Goal: Information Seeking & Learning: Find specific fact

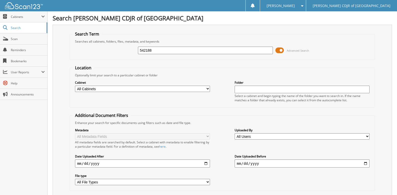
type input "542188"
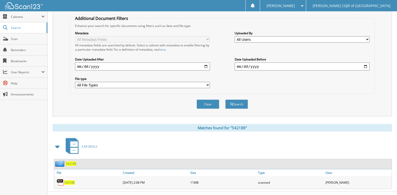
scroll to position [106, 0]
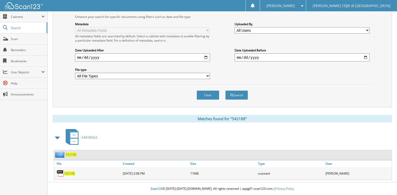
click at [71, 172] on span "542188" at bounding box center [69, 173] width 11 height 4
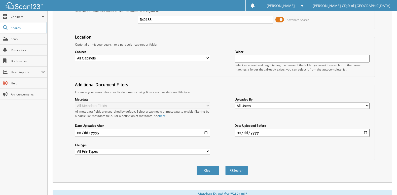
scroll to position [0, 0]
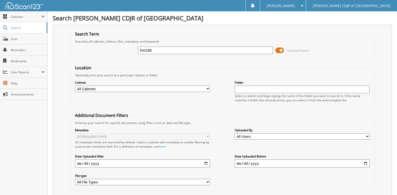
drag, startPoint x: 155, startPoint y: 51, endPoint x: 140, endPoint y: 51, distance: 15.4
click at [140, 51] on input "542188" at bounding box center [205, 51] width 135 height 8
type input "541552"
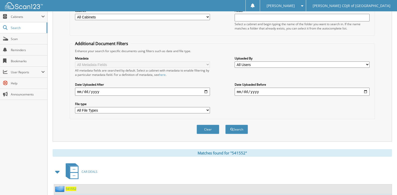
scroll to position [106, 0]
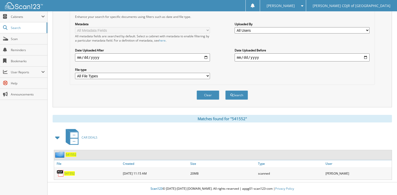
click at [70, 175] on span "541552" at bounding box center [69, 173] width 11 height 4
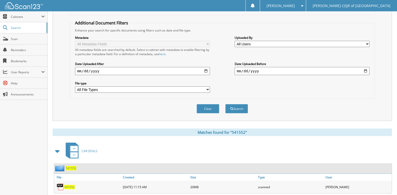
scroll to position [81, 0]
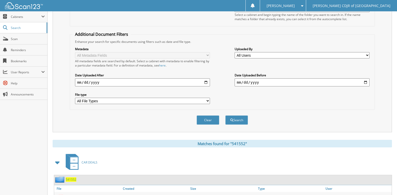
click at [71, 179] on span "541552" at bounding box center [71, 179] width 11 height 4
